Goal: Transaction & Acquisition: Purchase product/service

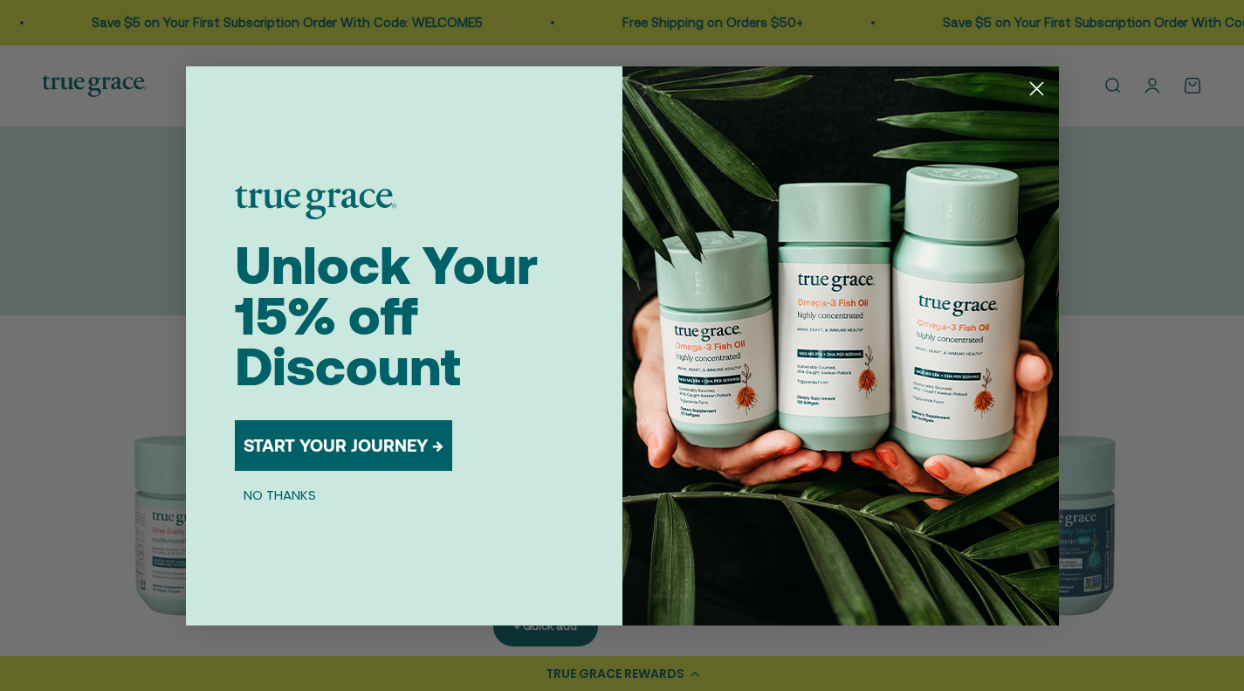
scroll to position [175, 0]
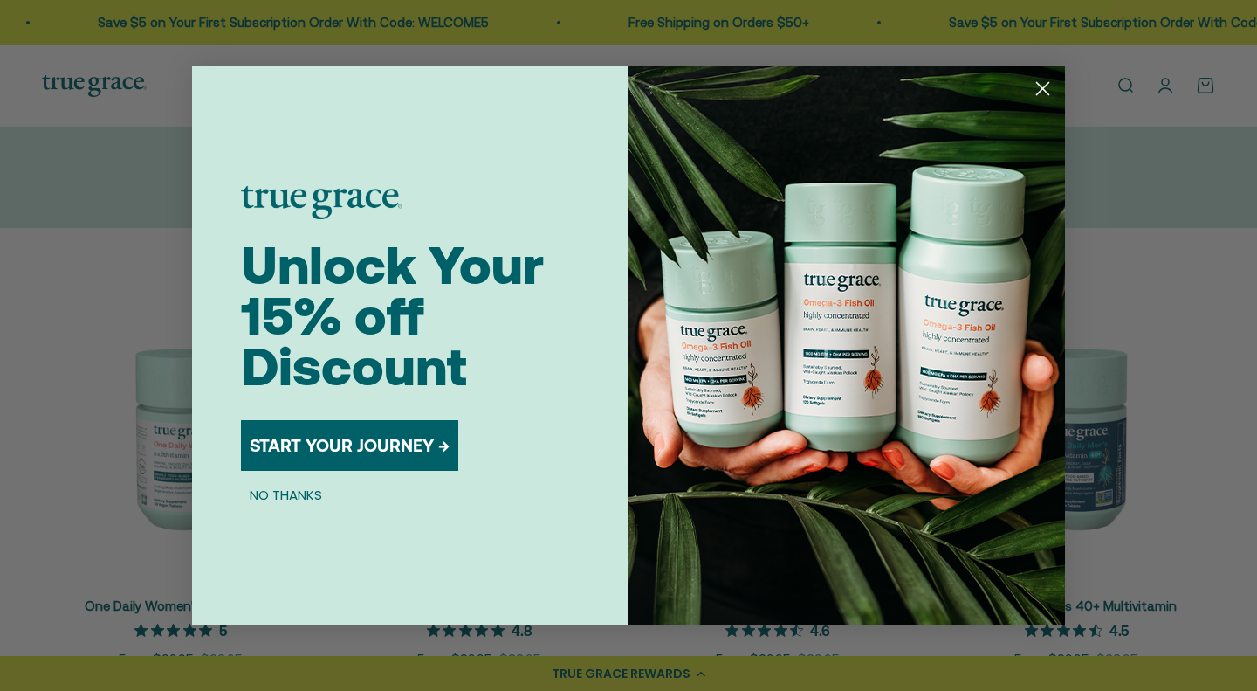
click at [300, 486] on button "NO THANKS" at bounding box center [286, 495] width 90 height 21
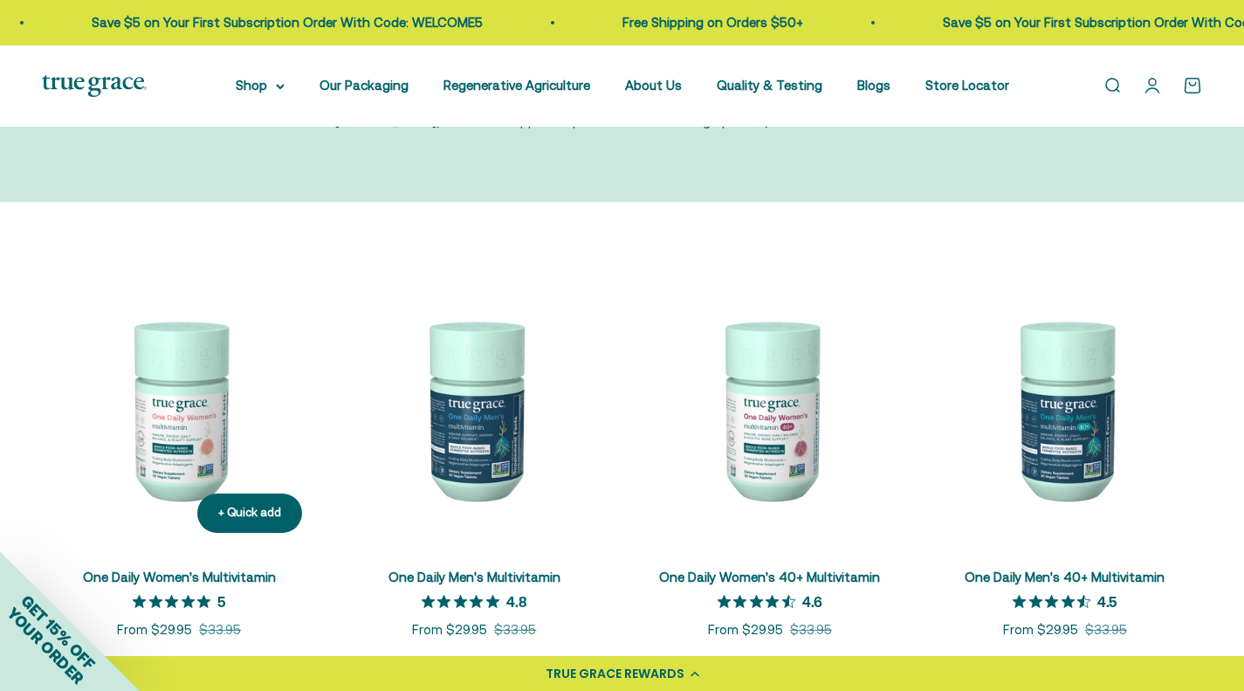
scroll to position [262, 0]
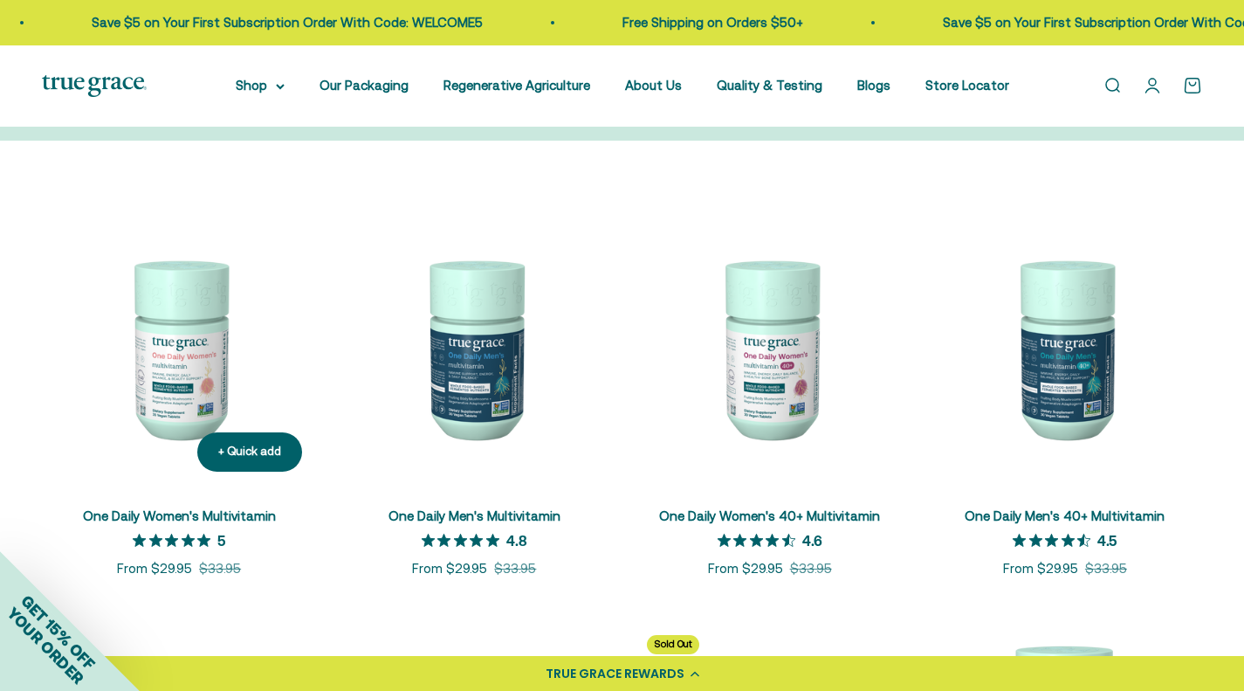
click at [196, 375] on img at bounding box center [179, 347] width 274 height 274
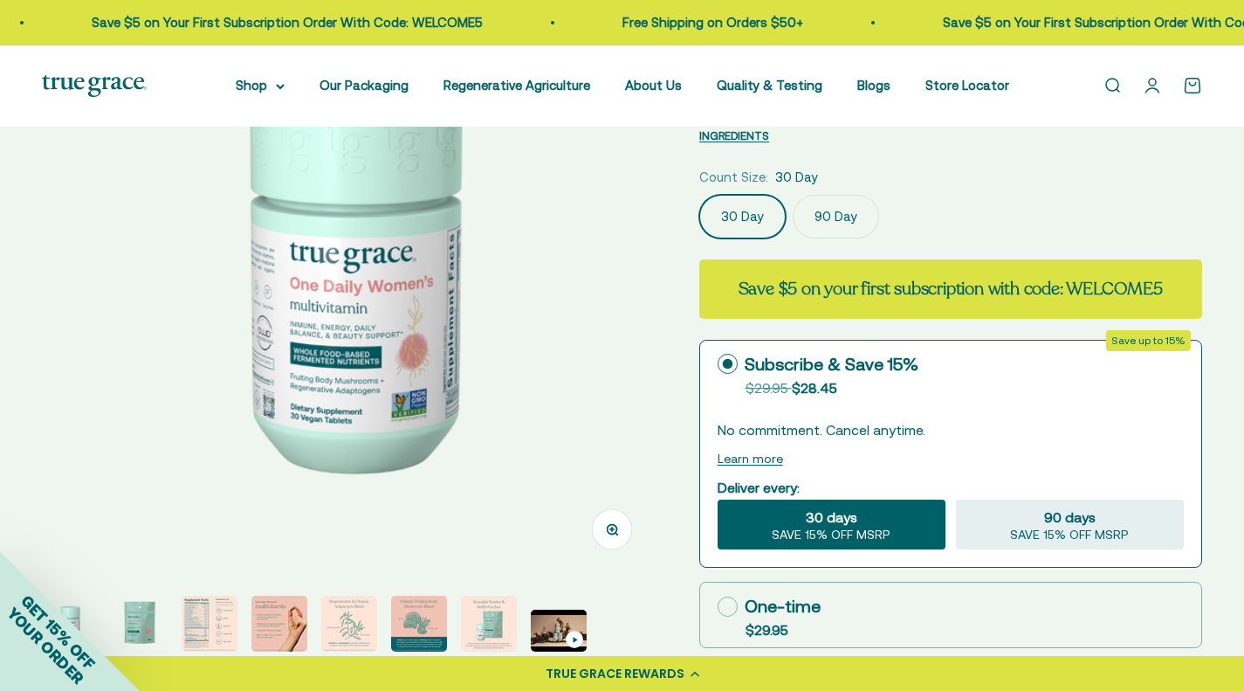
scroll to position [349, 0]
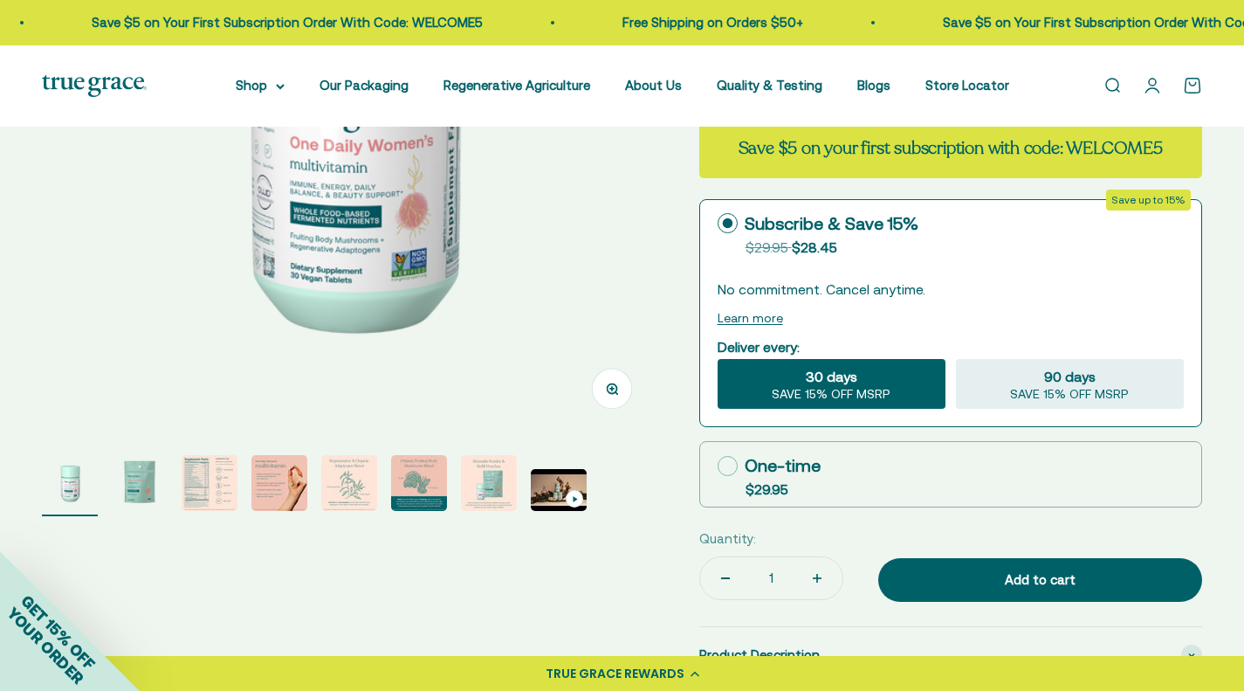
click at [216, 505] on img "Go to item 3" at bounding box center [210, 483] width 56 height 56
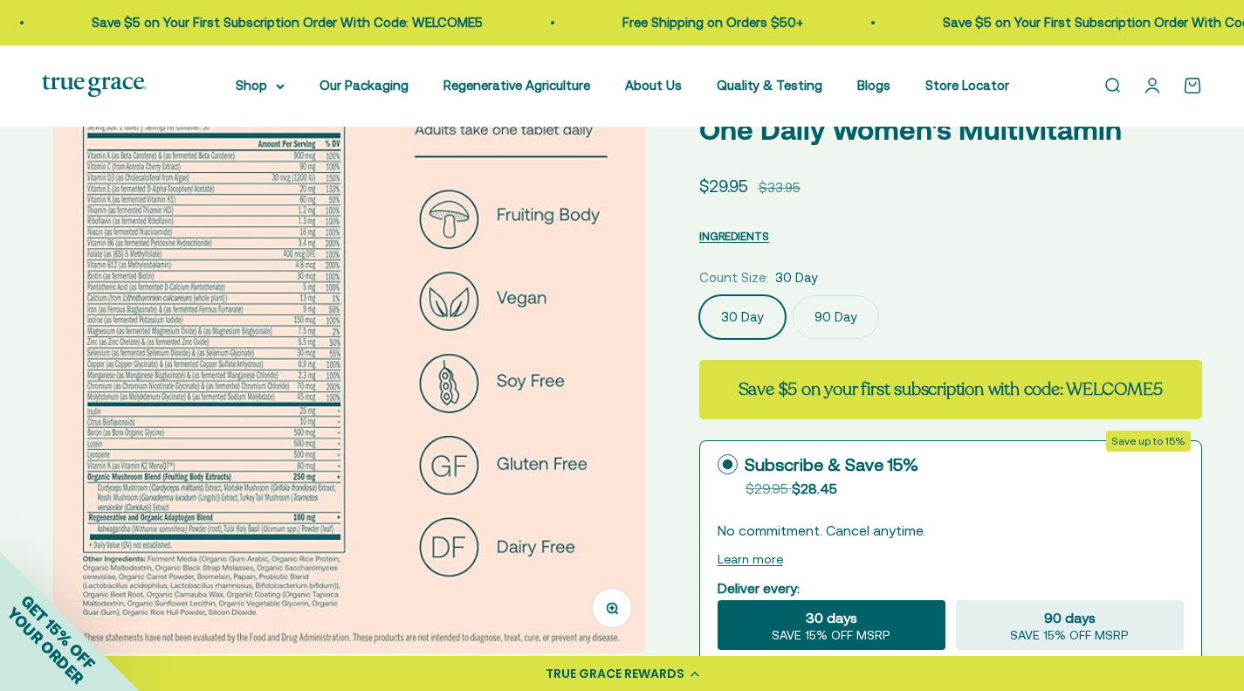
scroll to position [87, 0]
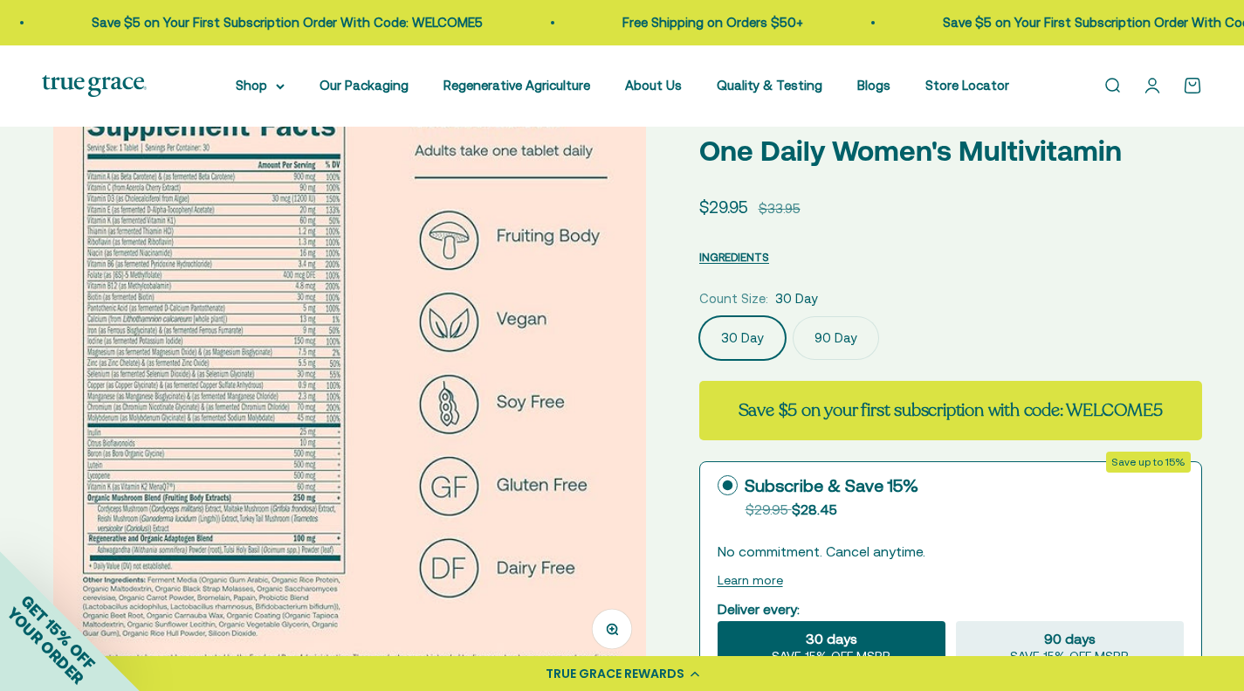
click at [219, 210] on img at bounding box center [349, 377] width 593 height 593
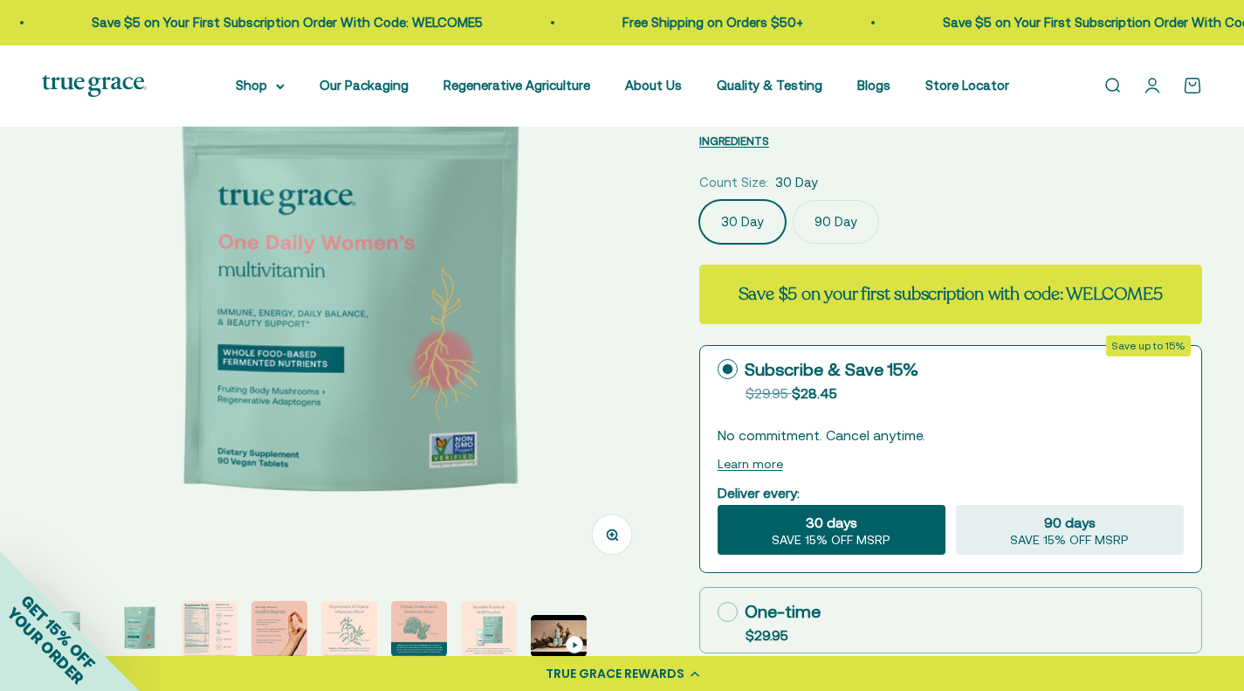
scroll to position [262, 0]
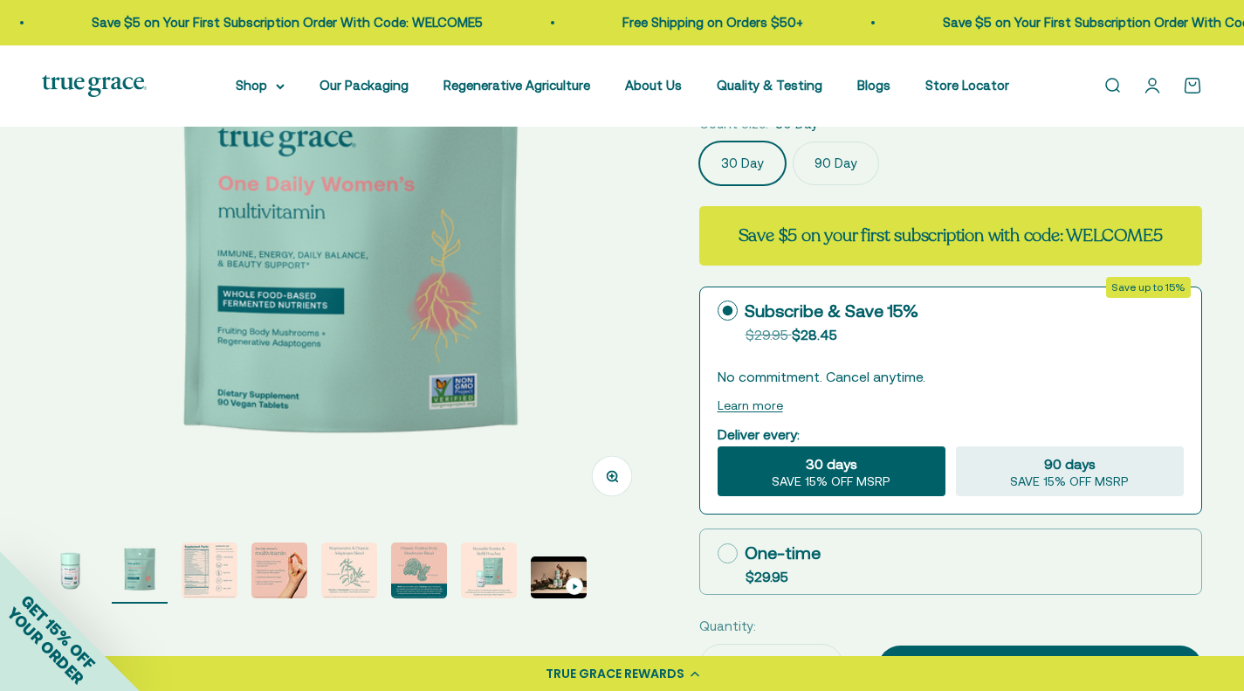
click at [220, 555] on img "Go to item 3" at bounding box center [210, 570] width 56 height 56
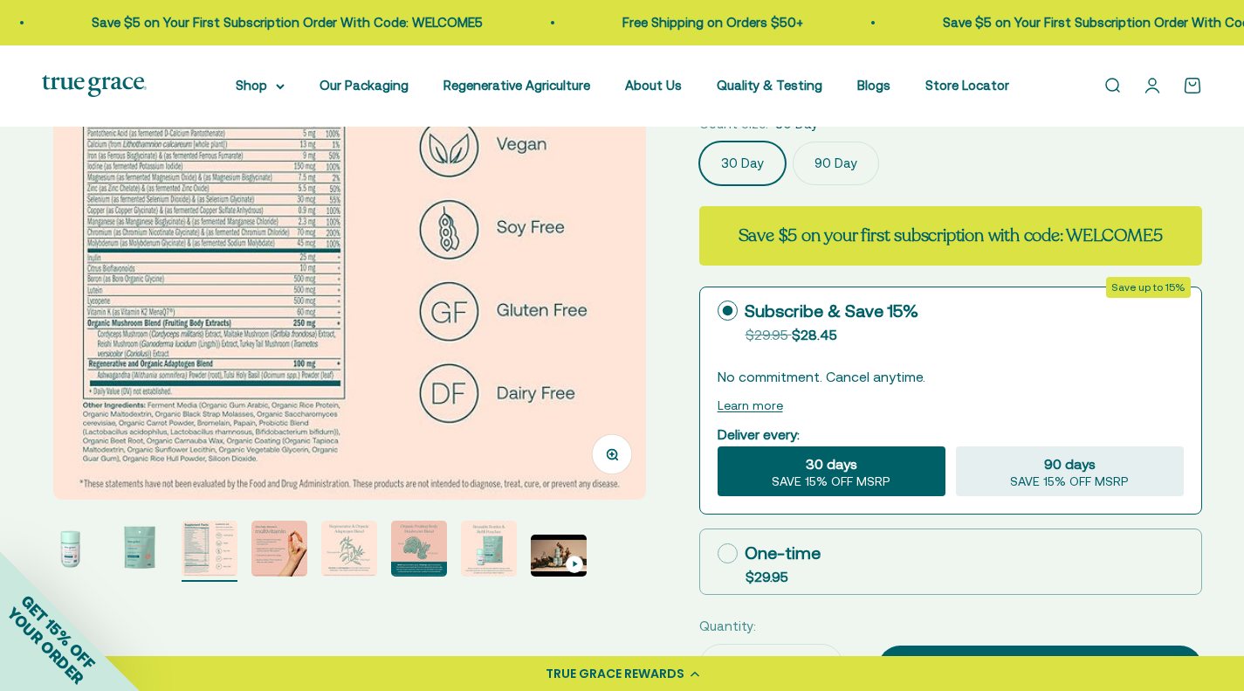
click at [616, 475] on img at bounding box center [349, 203] width 593 height 593
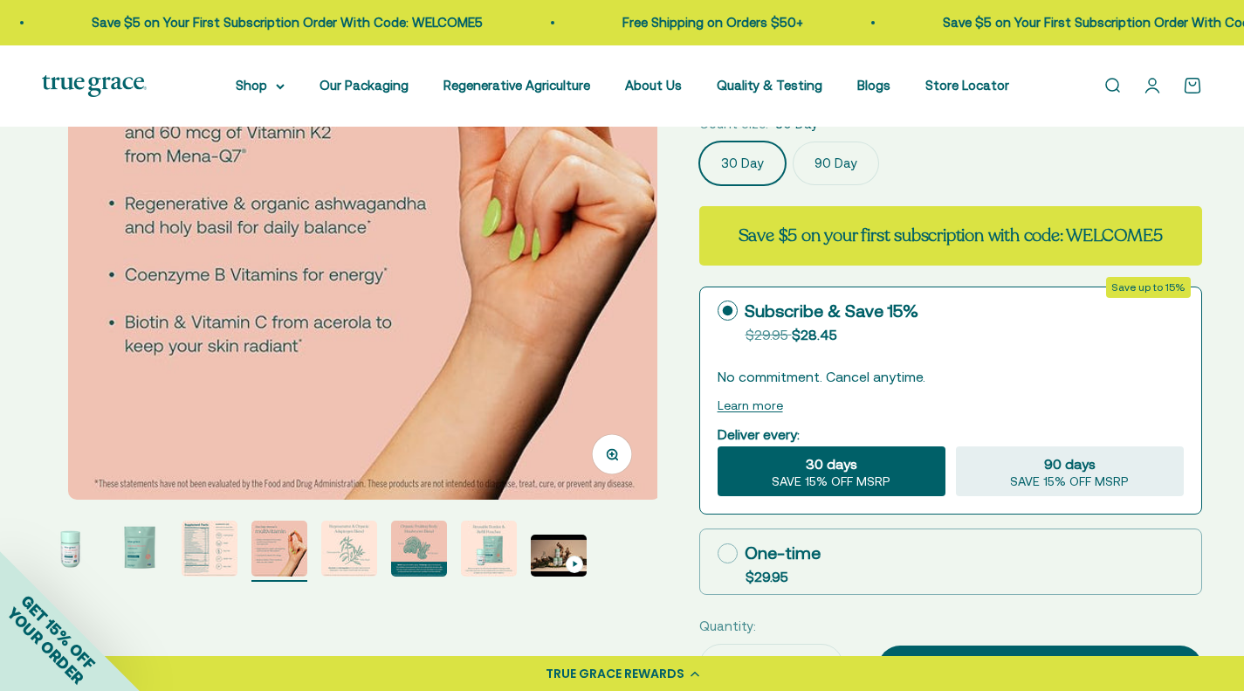
scroll to position [0, 1907]
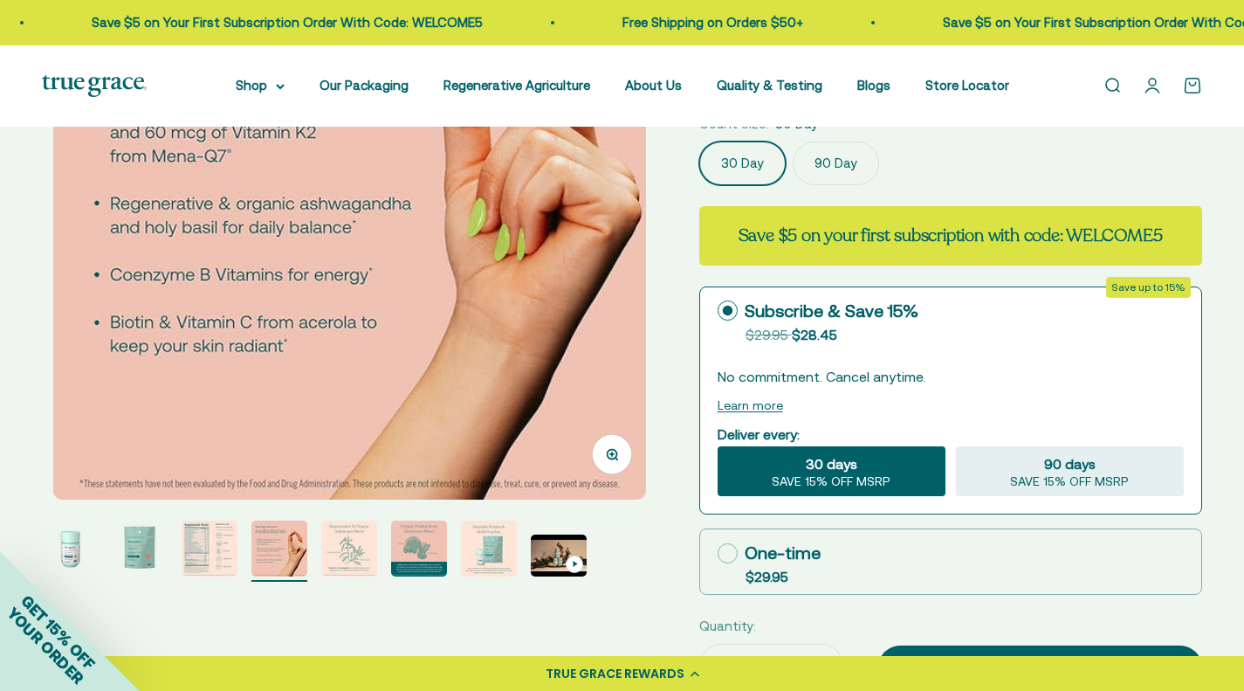
click at [92, 418] on img at bounding box center [349, 203] width 593 height 593
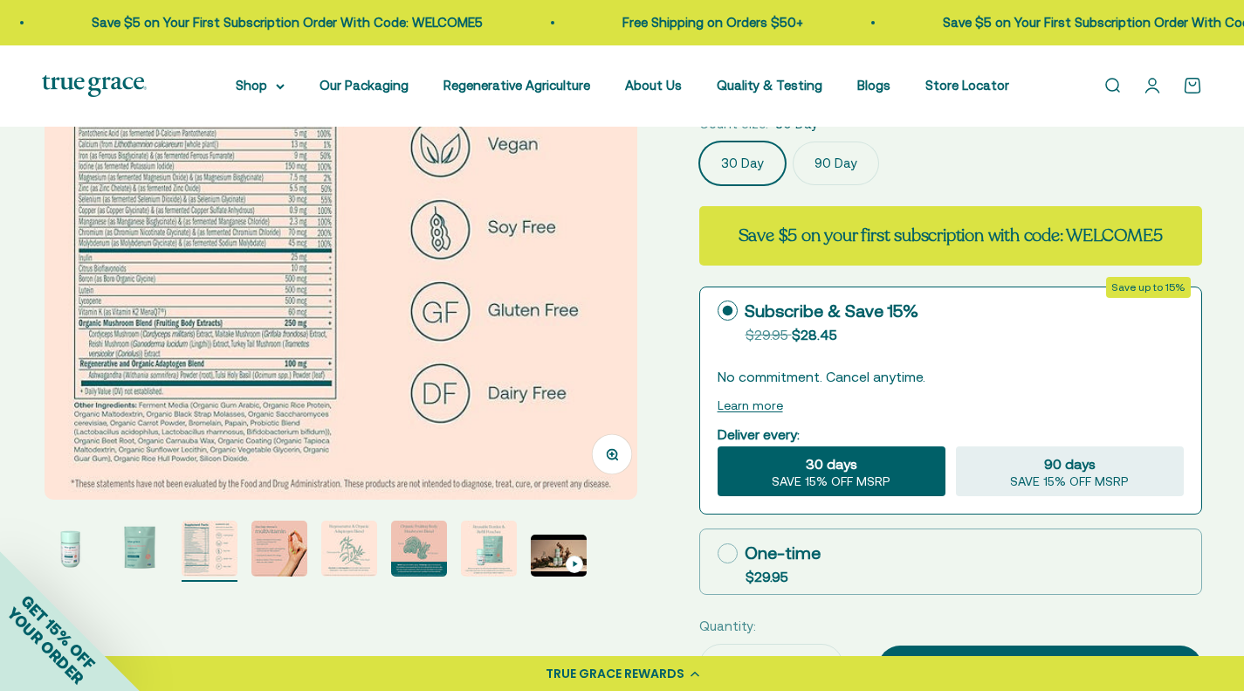
scroll to position [0, 1272]
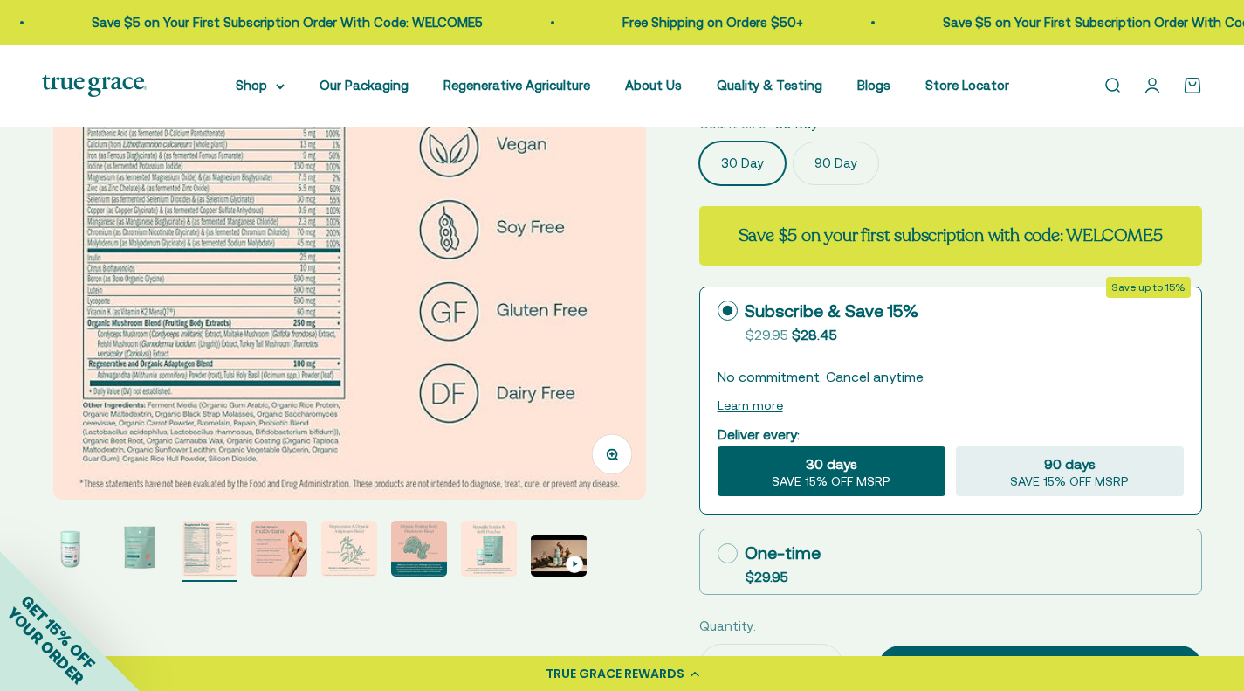
click at [608, 455] on icon "button" at bounding box center [612, 454] width 12 height 12
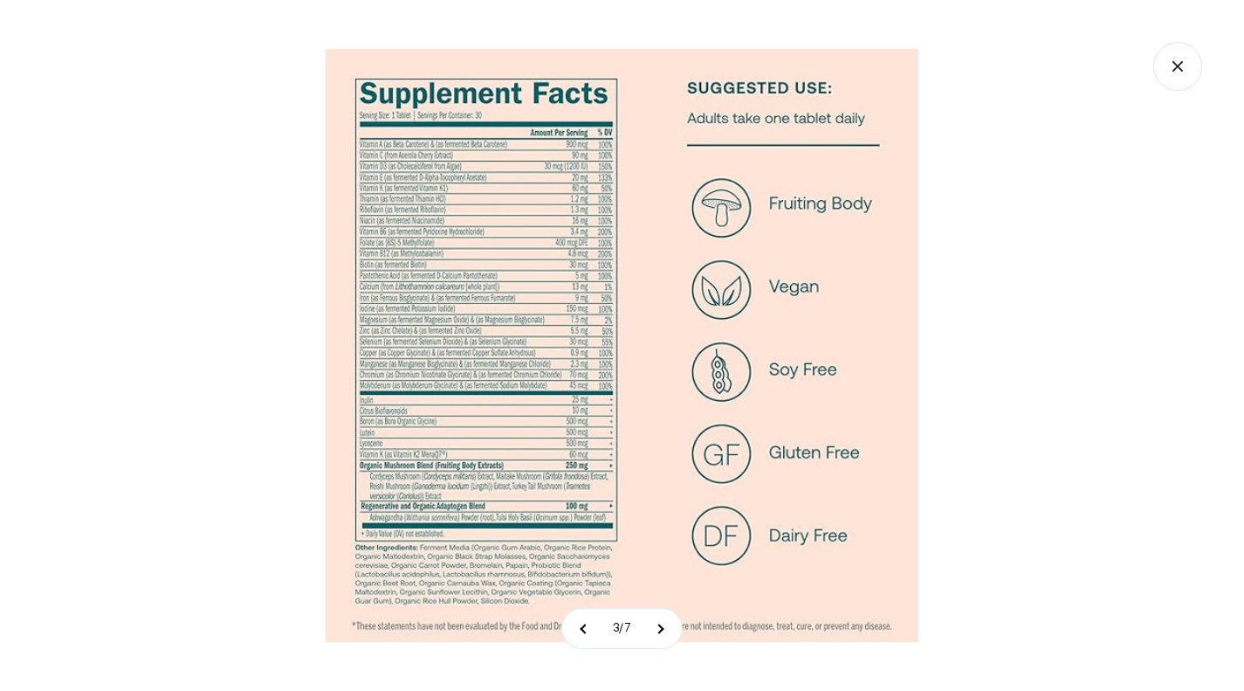
click at [997, 185] on div at bounding box center [622, 345] width 1244 height 691
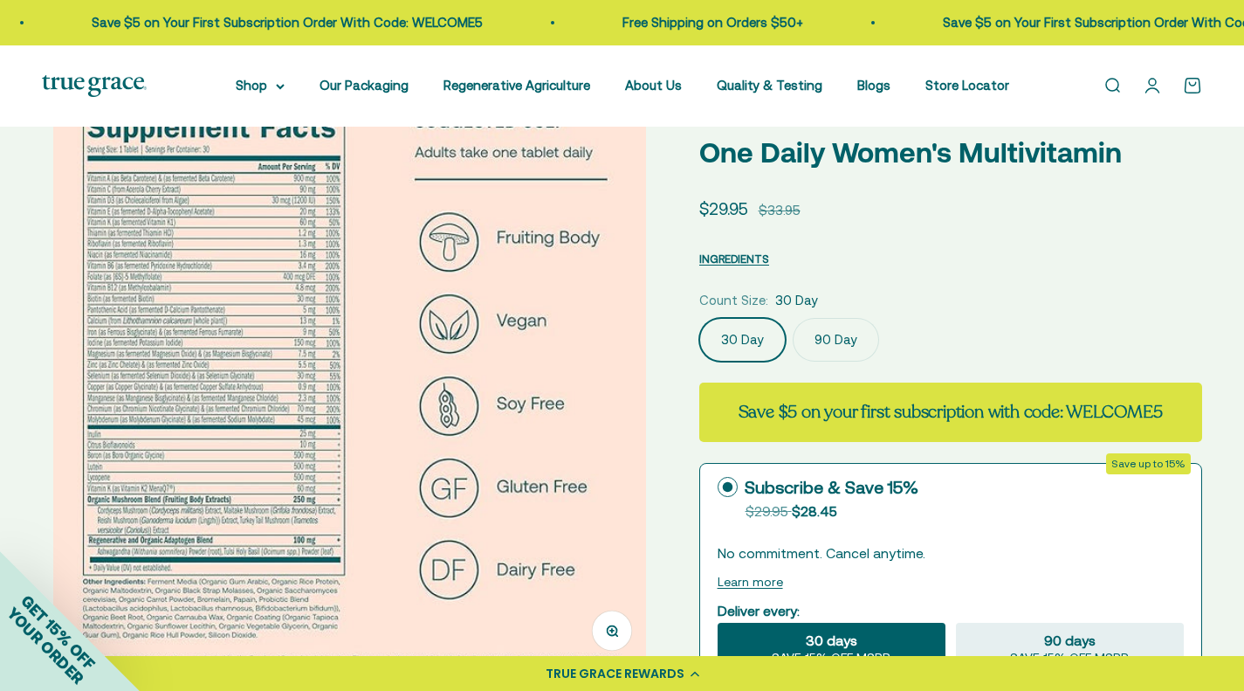
scroll to position [0, 0]
